Goal: Use online tool/utility: Utilize a website feature to perform a specific function

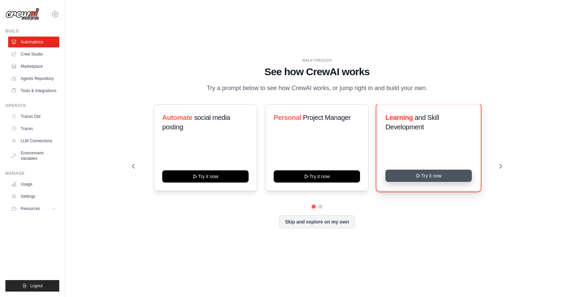
click at [428, 176] on button "Try it now" at bounding box center [428, 176] width 86 height 12
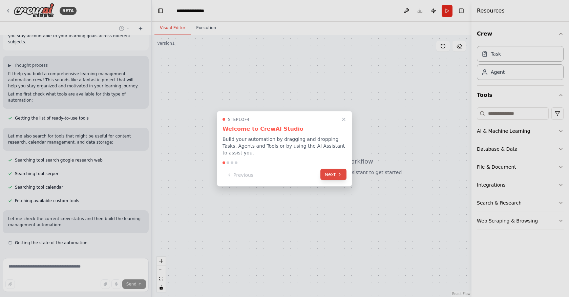
scroll to position [31, 0]
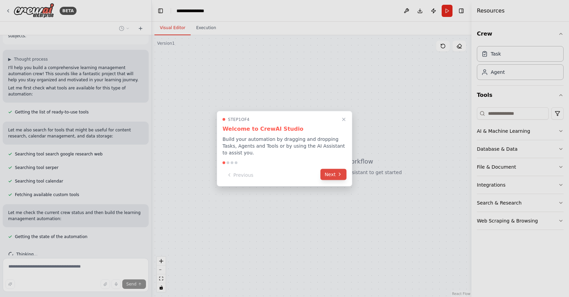
click at [329, 173] on button "Next" at bounding box center [333, 174] width 26 height 11
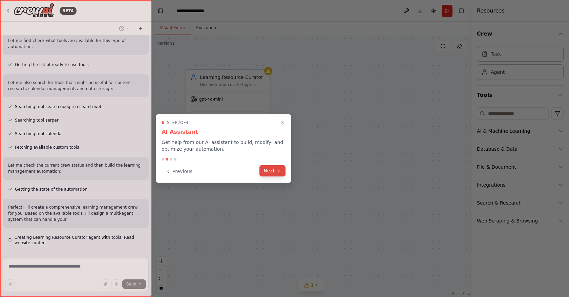
scroll to position [85, 0]
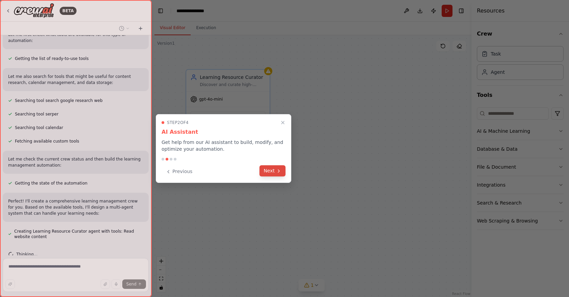
click at [269, 171] on button "Next" at bounding box center [272, 170] width 26 height 11
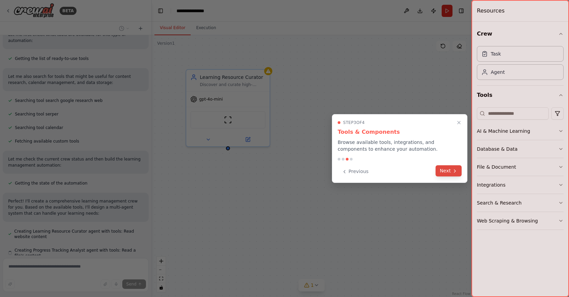
click at [444, 170] on button "Next" at bounding box center [448, 170] width 26 height 11
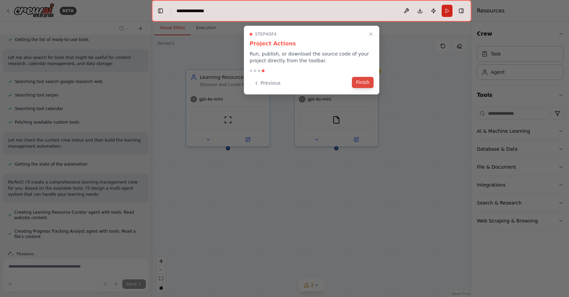
click at [365, 81] on button "Finish" at bounding box center [363, 82] width 22 height 11
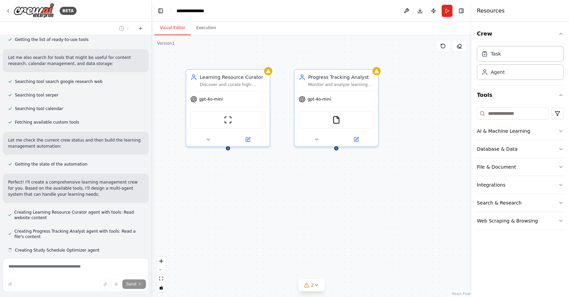
scroll to position [117, 0]
